Goal: Find specific fact: Find specific fact

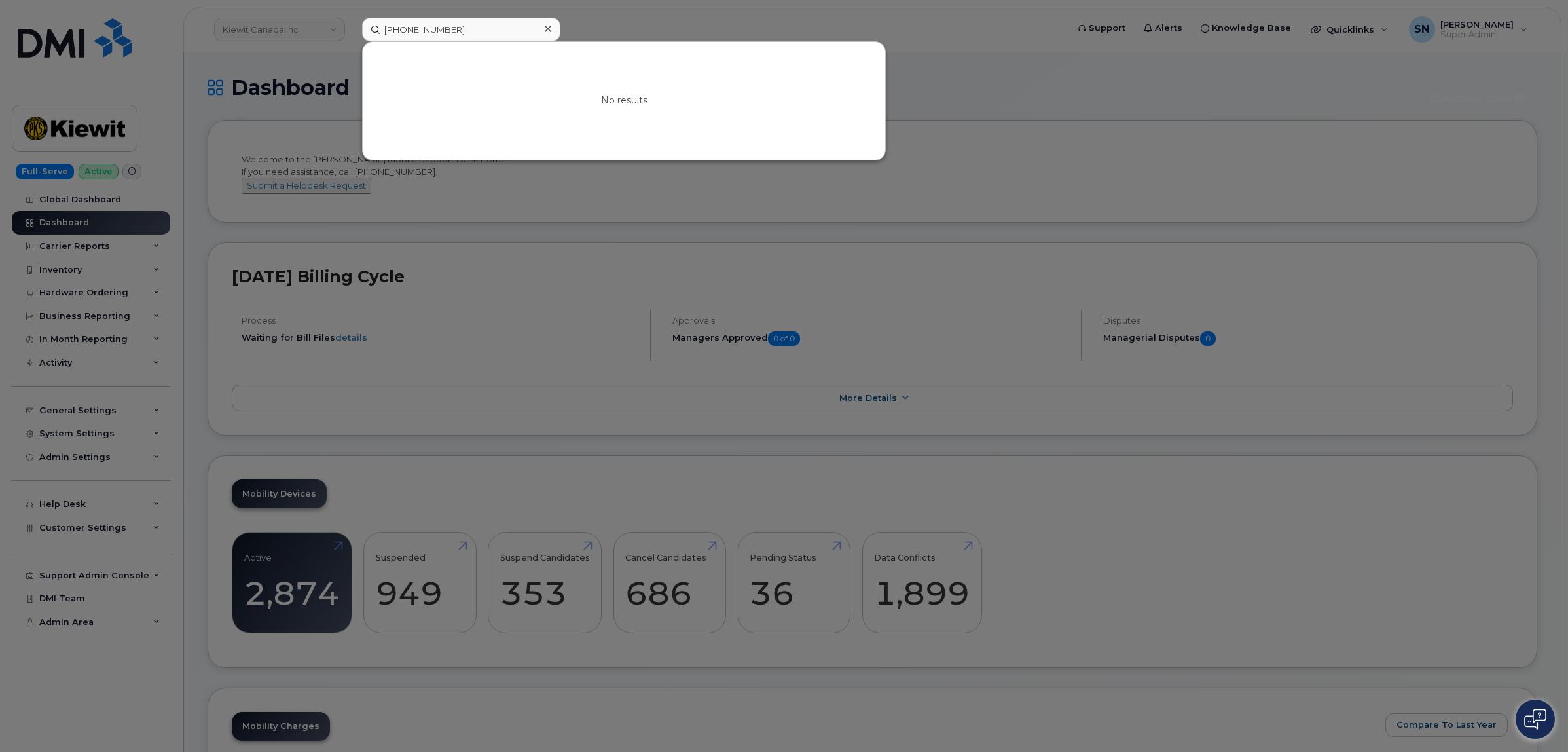
type input "[PHONE_NUMBER]"
click at [730, 20] on div at bounding box center [784, 376] width 1568 height 752
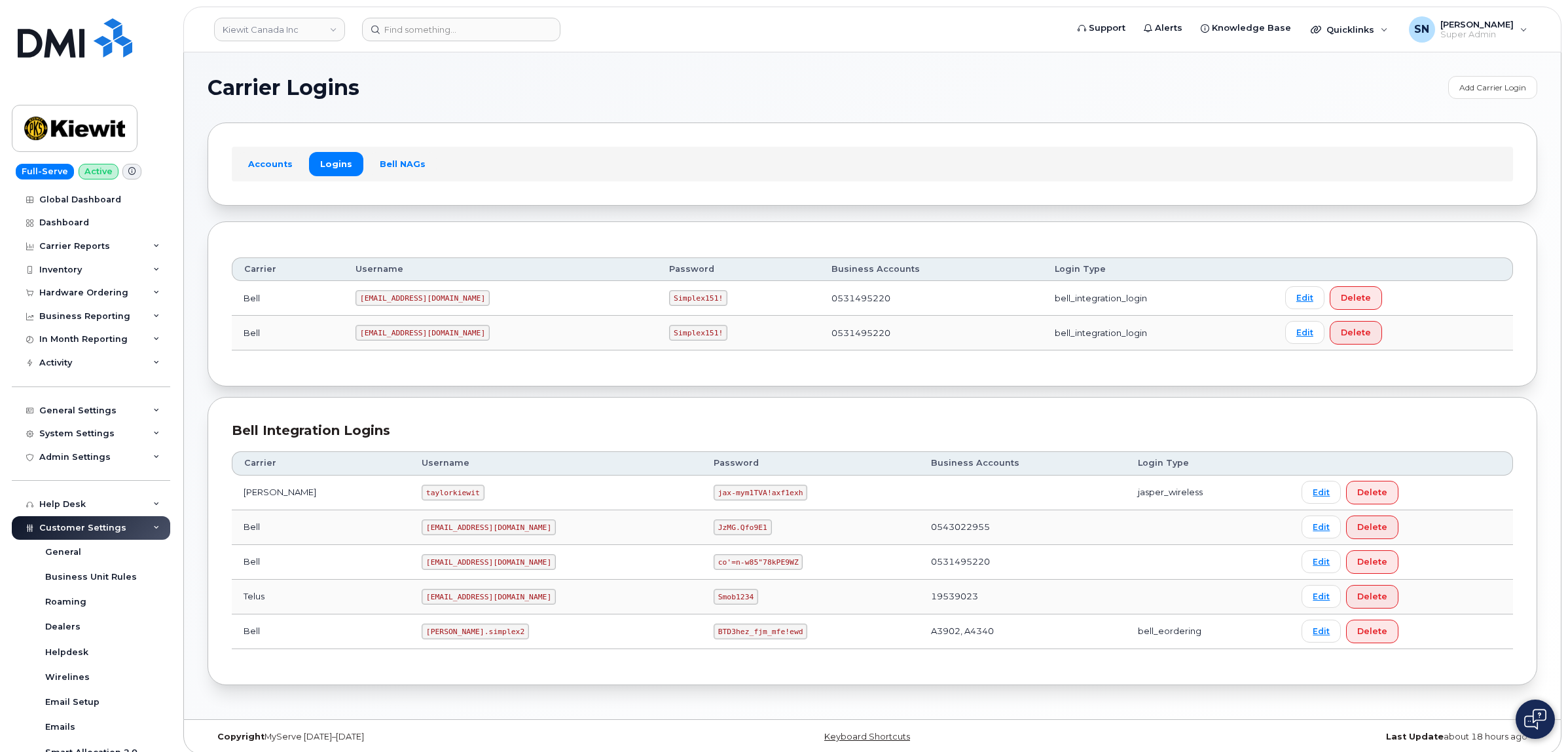
scroll to position [263, 0]
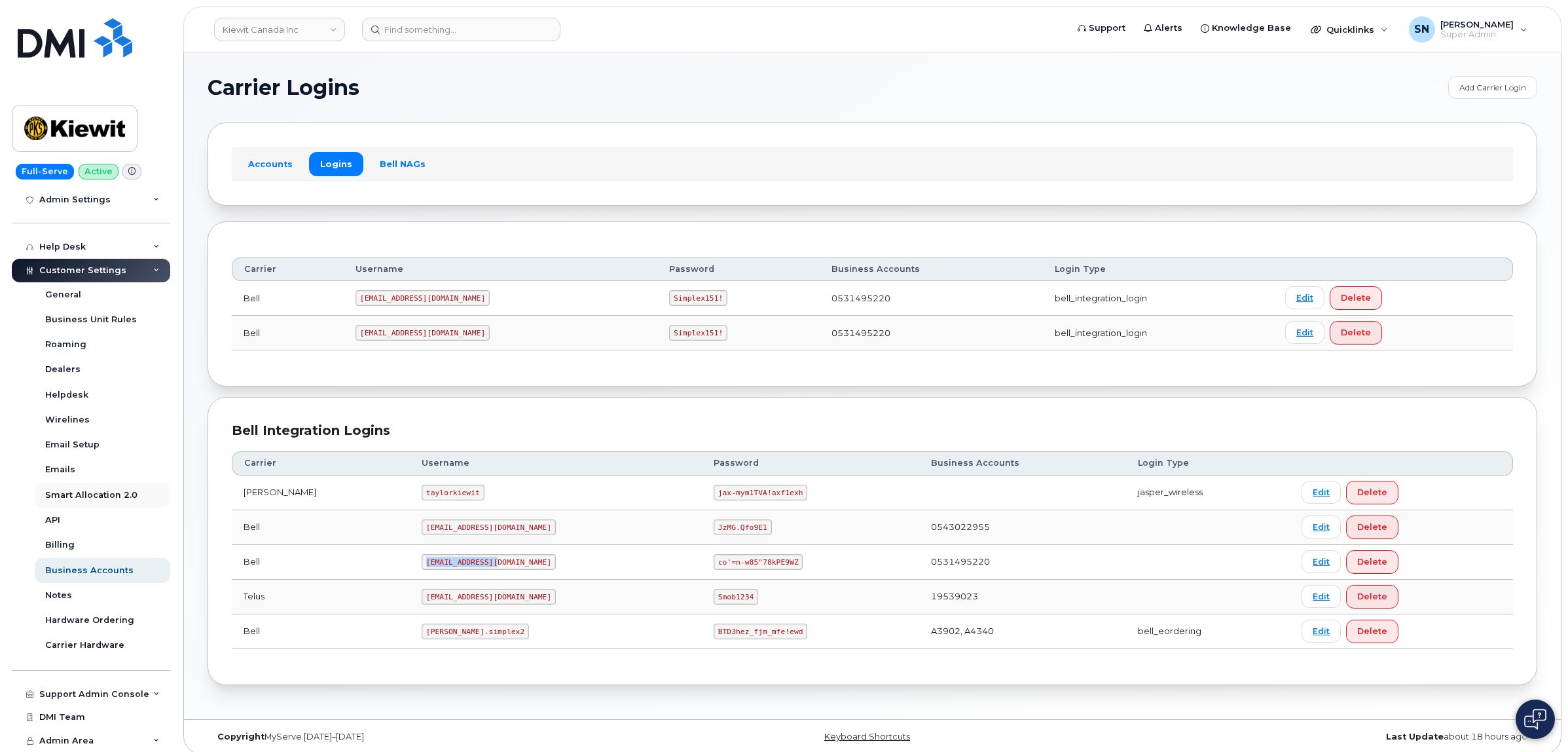
drag, startPoint x: 391, startPoint y: 564, endPoint x: 119, endPoint y: 486, distance: 283.0
click at [469, 567] on td "PeterKi@smplx.co" at bounding box center [556, 562] width 292 height 35
copy code "PeterKi@smplx.co"
drag, startPoint x: 673, startPoint y: 561, endPoint x: 738, endPoint y: 561, distance: 65.0
click at [742, 562] on td "co'=n-w85"78kPE9WZ" at bounding box center [811, 562] width 218 height 35
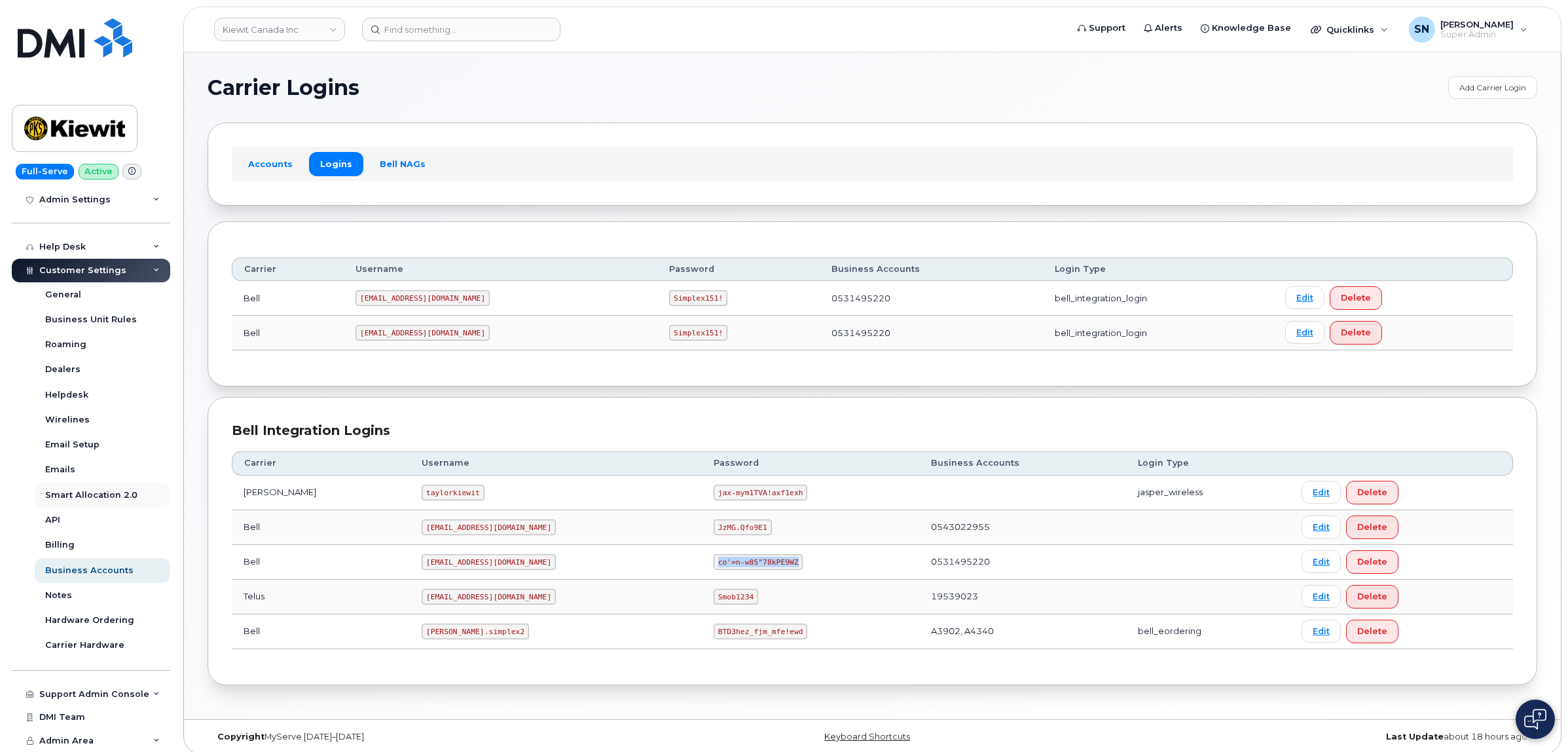
copy code "co'=n-w85"78kPE9WZ"
drag, startPoint x: 388, startPoint y: 631, endPoint x: 456, endPoint y: 642, distance: 68.9
click at [456, 642] on td "kiewit.simplex2" at bounding box center [556, 632] width 292 height 35
copy code "kiewit.simplex2"
drag, startPoint x: 652, startPoint y: 638, endPoint x: 731, endPoint y: 644, distance: 79.2
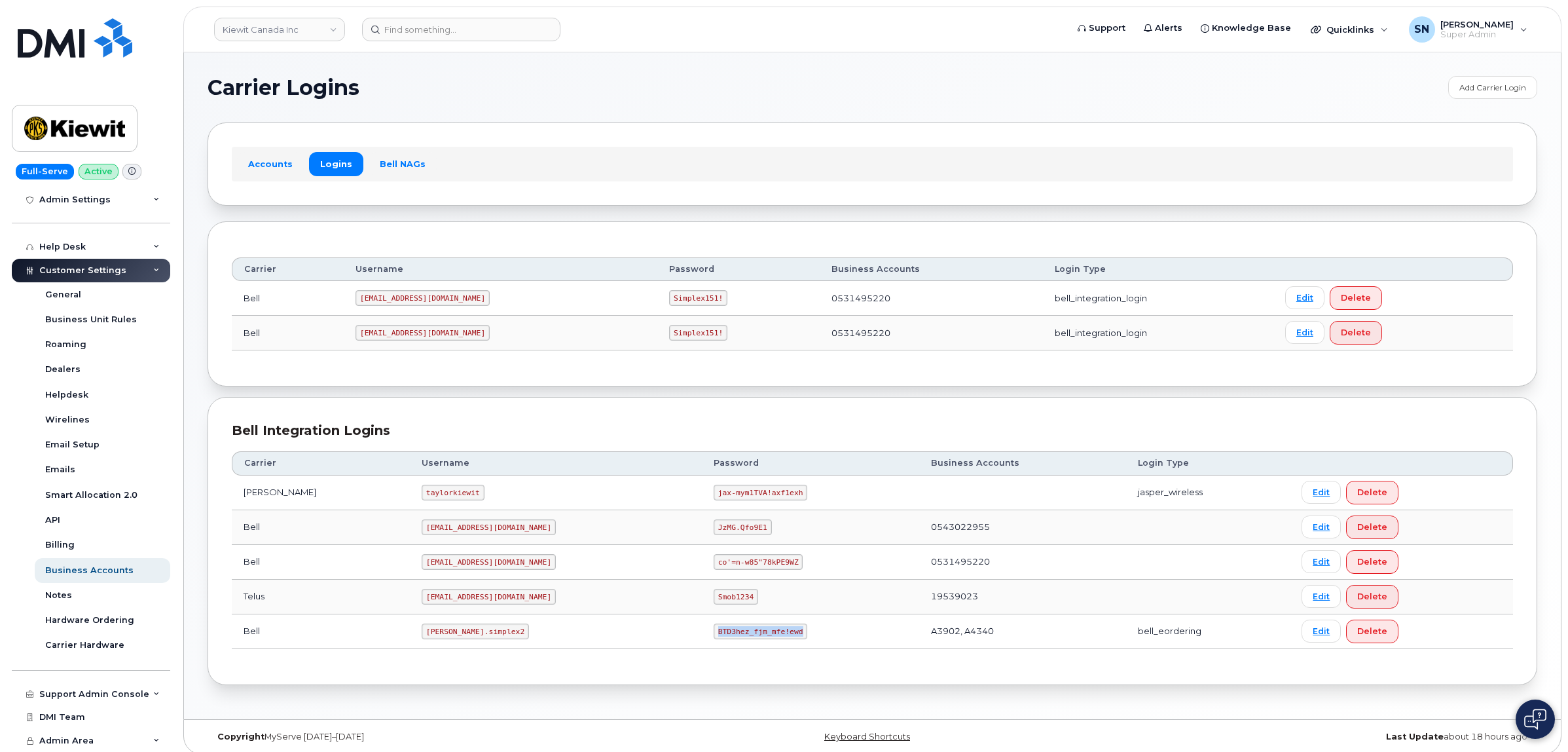
click at [732, 644] on td "BTD3hez_fjm_mfe!ewd" at bounding box center [811, 632] width 218 height 35
copy code "BTD3hez_fjm_mfe!ewd"
drag, startPoint x: 620, startPoint y: 106, endPoint x: 620, endPoint y: 119, distance: 13.0
click at [620, 106] on section "Carrier Logins Add Carrier Login Accounts Logins Bell NAGs Carrier Username Pas…" at bounding box center [872, 380] width 1330 height 609
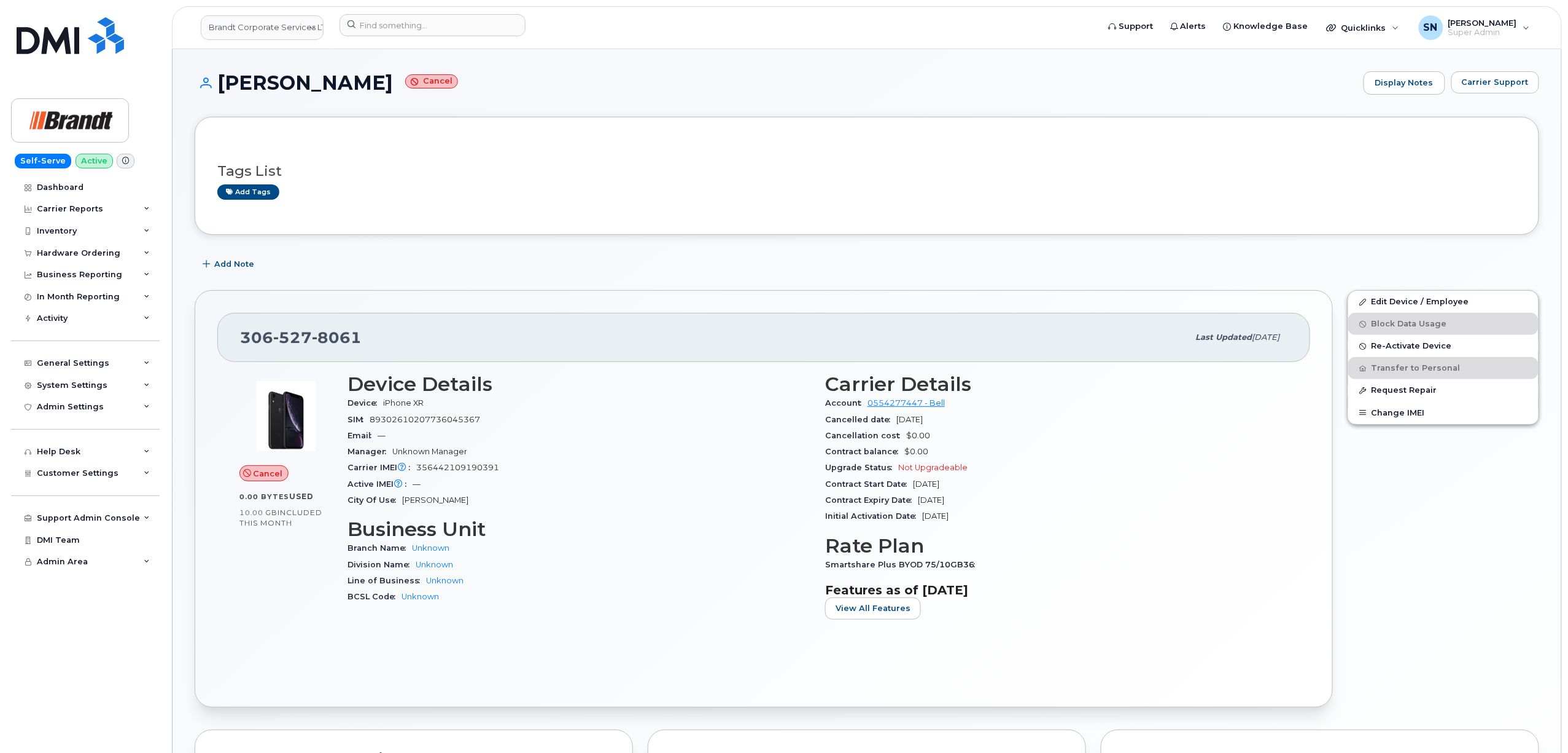
click at [404, 229] on div "Tags List Add tags" at bounding box center [867, 175] width 1344 height 118
drag, startPoint x: 216, startPoint y: 79, endPoint x: 365, endPoint y: 88, distance: 149.3
click at [365, 88] on h1 "[PERSON_NAME] Cancel" at bounding box center [776, 83] width 1163 height 22
copy h1 "[PERSON_NAME]"
click at [383, 333] on div "[PHONE_NUMBER]" at bounding box center [714, 337] width 949 height 26
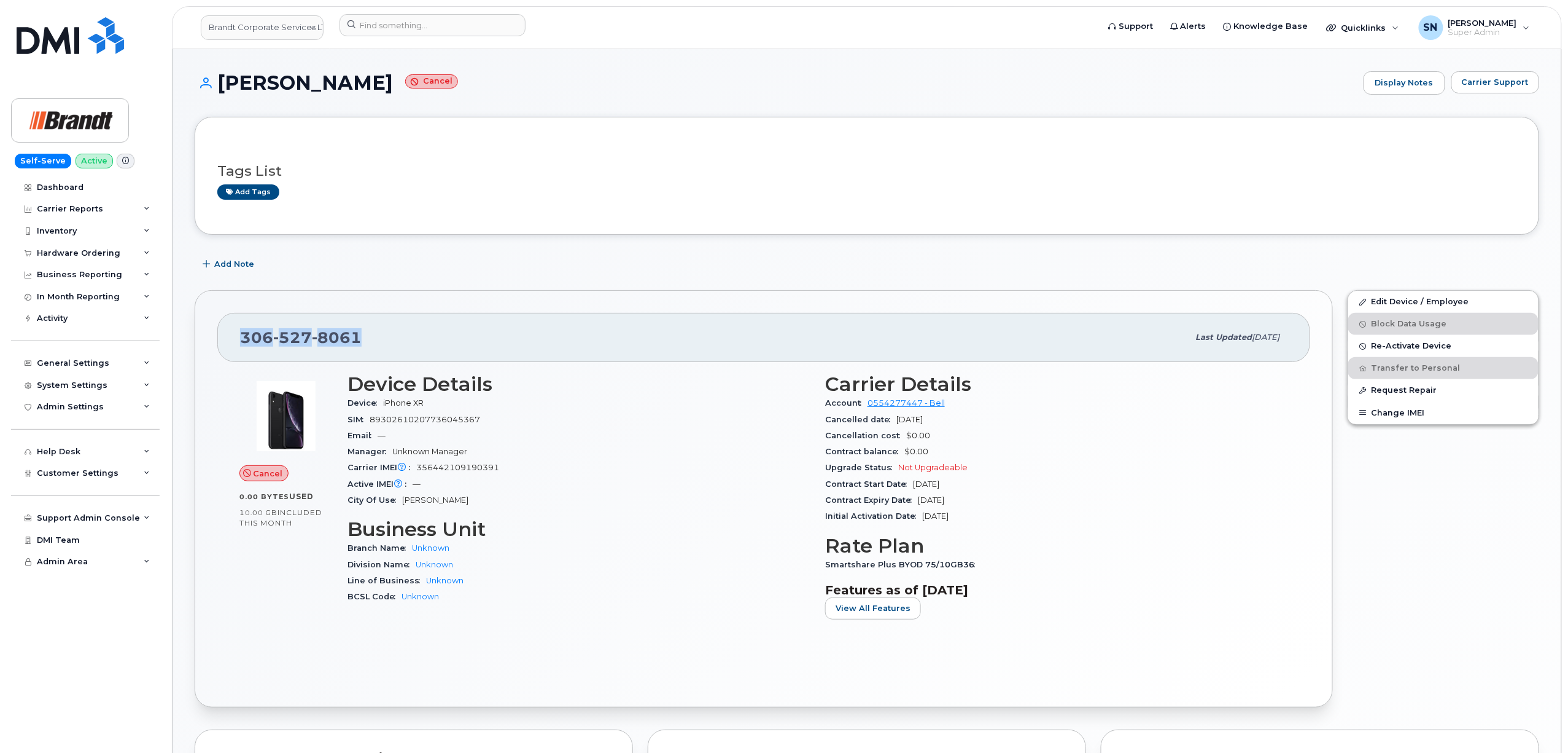
drag, startPoint x: 241, startPoint y: 339, endPoint x: 359, endPoint y: 342, distance: 118.0
click at [359, 342] on span "[PHONE_NUMBER]" at bounding box center [301, 337] width 122 height 18
copy span "[PHONE_NUMBER]"
